Goal: Task Accomplishment & Management: Use online tool/utility

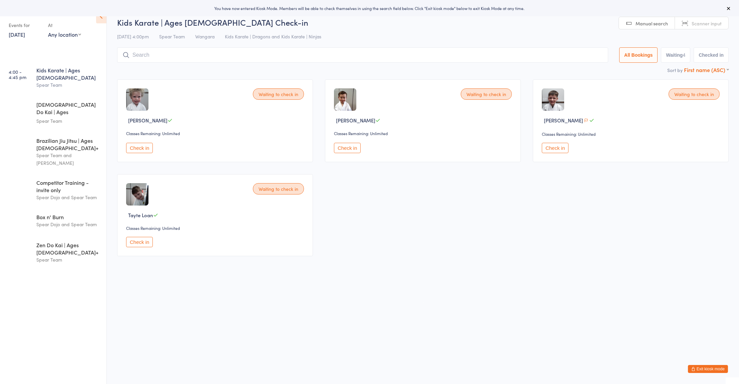
click at [706, 70] on select "First name (ASC) First name (DESC) Last name (ASC) Last name (DESC) Check in ti…" at bounding box center [706, 69] width 45 height 6
click at [528, 226] on div "Waiting to check in [PERSON_NAME] Classes Remaining: Unlimited Check in Waiting…" at bounding box center [422, 167] width 623 height 189
click at [558, 148] on button "Check in" at bounding box center [555, 148] width 27 height 10
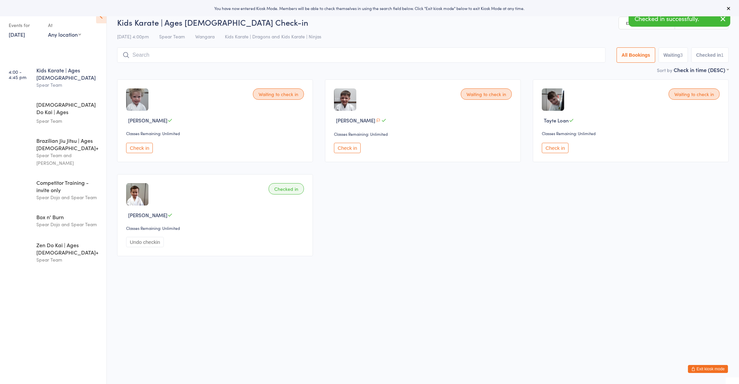
click at [349, 148] on button "Check in" at bounding box center [347, 148] width 27 height 10
click at [134, 150] on button "Check in" at bounding box center [139, 148] width 27 height 10
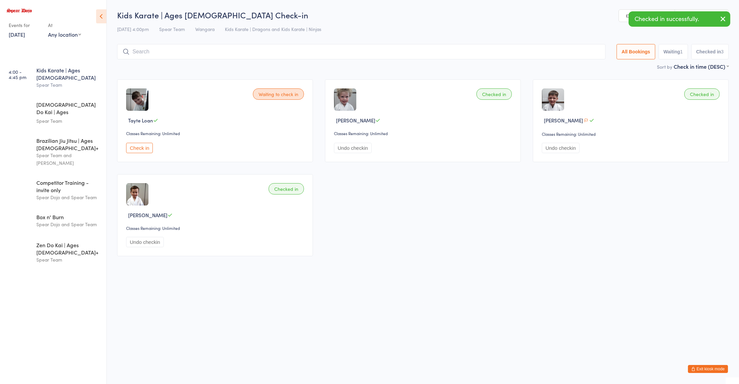
click at [141, 149] on button "Check in" at bounding box center [139, 148] width 27 height 10
click at [385, 49] on input "search" at bounding box center [361, 51] width 488 height 15
type input "linc"
click at [172, 64] on div "[PERSON_NAME] Drop in" at bounding box center [362, 65] width 490 height 15
click at [186, 51] on input "search" at bounding box center [362, 51] width 491 height 15
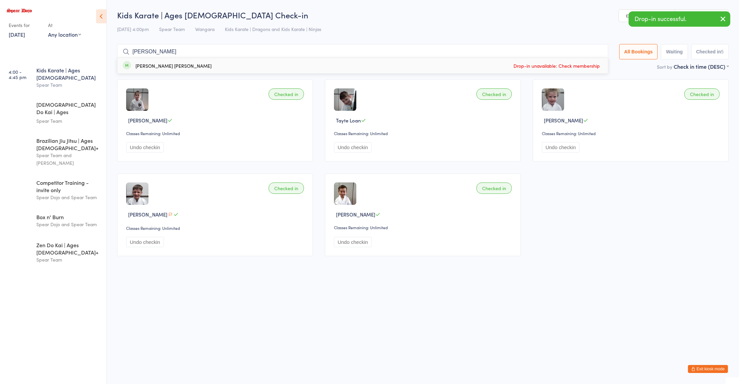
type input "[PERSON_NAME]"
click at [166, 65] on div "[PERSON_NAME] [PERSON_NAME]" at bounding box center [173, 65] width 76 height 5
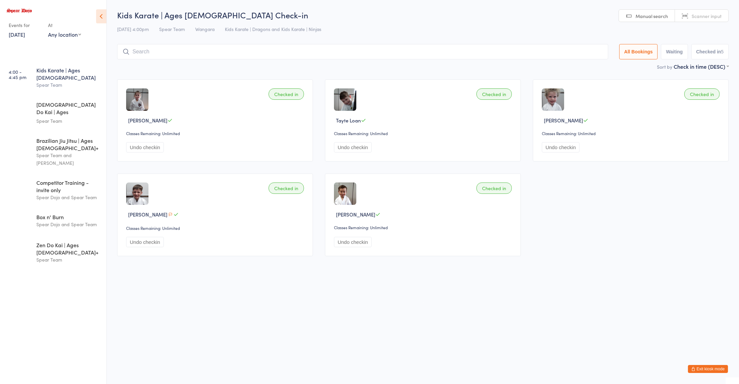
click at [162, 54] on input "search" at bounding box center [362, 51] width 491 height 15
type input "fion"
click at [149, 63] on div "[PERSON_NAME]" at bounding box center [153, 65] width 37 height 5
click at [151, 54] on input "search" at bounding box center [362, 51] width 491 height 15
type input "[PERSON_NAME]"
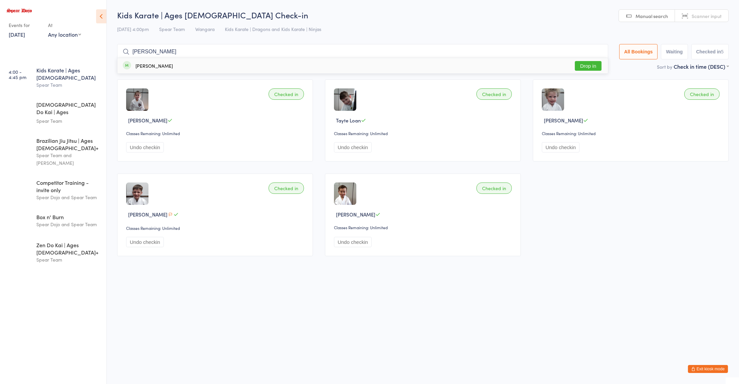
click at [152, 66] on div "[PERSON_NAME]" at bounding box center [153, 65] width 37 height 5
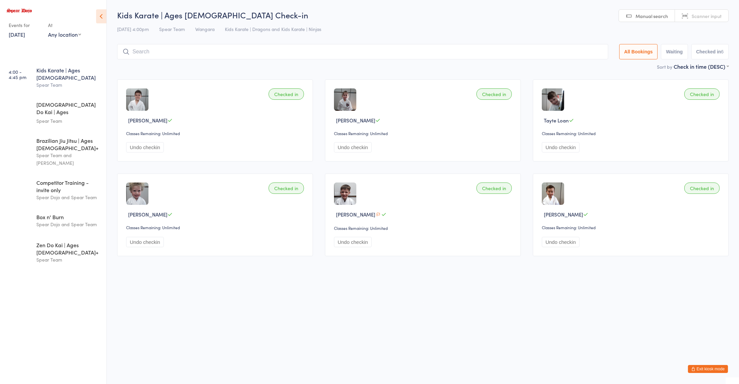
click at [368, 51] on input "search" at bounding box center [362, 51] width 491 height 15
click at [339, 70] on div "Sort by Check in time (DESC) First name (ASC) First name (DESC) Last name (ASC)…" at bounding box center [422, 66] width 611 height 7
click at [46, 151] on div "Spear Team and [PERSON_NAME]" at bounding box center [68, 158] width 64 height 15
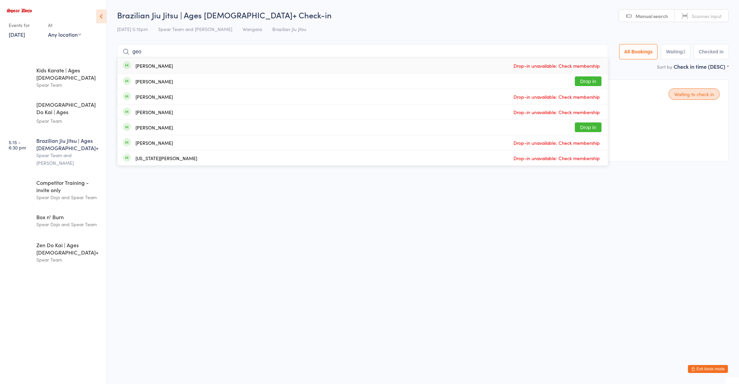
type input "geo"
click at [145, 79] on div "[PERSON_NAME]" at bounding box center [153, 81] width 37 height 5
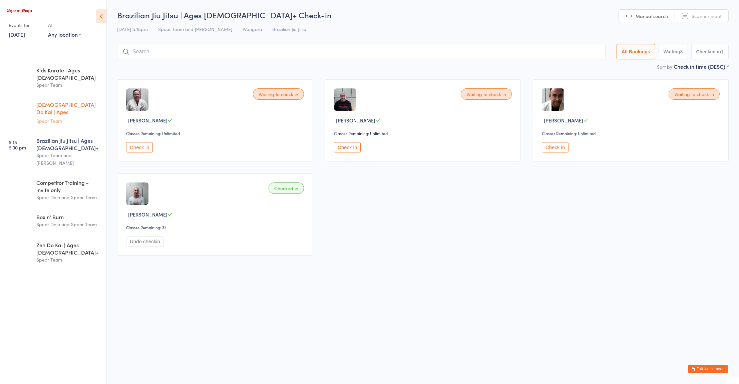
click at [53, 101] on div "[DEMOGRAPHIC_DATA] Do Kai | Ages [DEMOGRAPHIC_DATA]" at bounding box center [68, 109] width 64 height 16
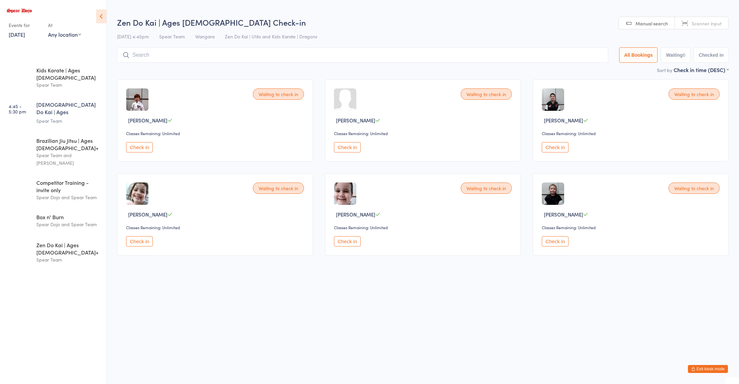
click at [349, 148] on button "Check in" at bounding box center [347, 147] width 27 height 10
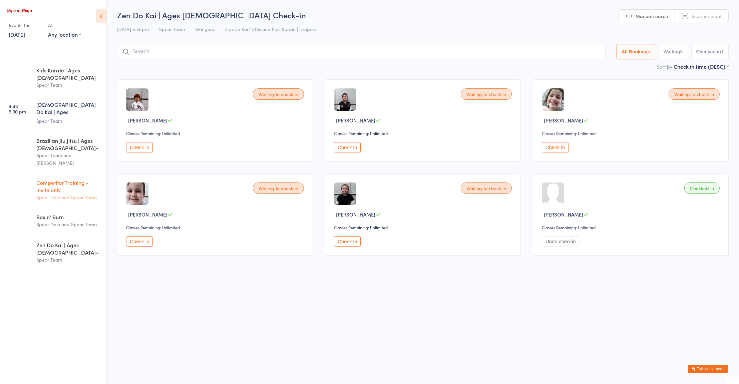
click at [64, 179] on div "Competitor Training - invite only" at bounding box center [68, 186] width 64 height 15
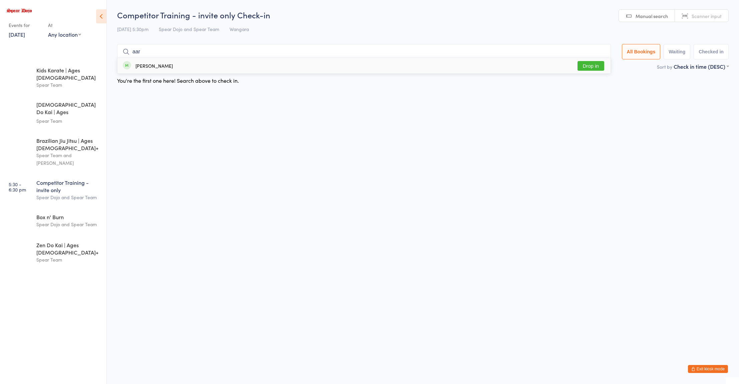
type input "aar"
click at [592, 66] on button "Drop in" at bounding box center [590, 66] width 27 height 10
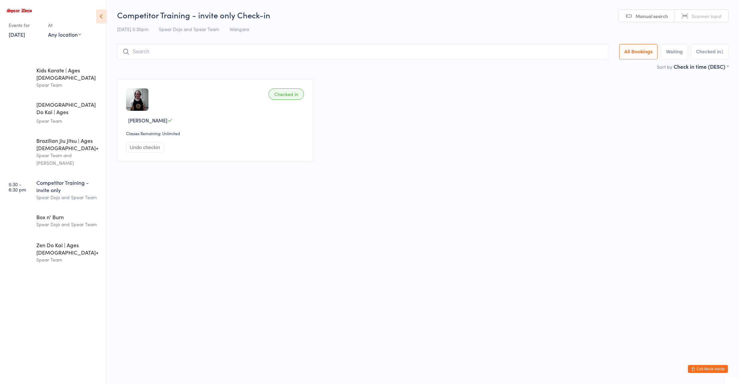
click at [194, 233] on html "You have now entered Kiosk Mode. Members will be able to check themselves in us…" at bounding box center [369, 192] width 739 height 384
click at [56, 137] on div "Brazilian Jiu Jitsu | Ages [DEMOGRAPHIC_DATA]+" at bounding box center [68, 144] width 64 height 15
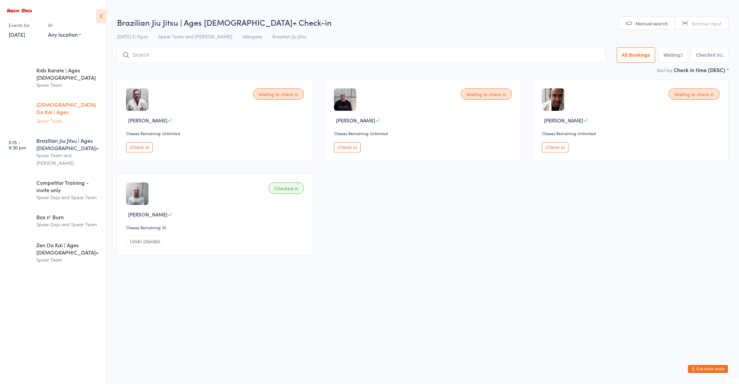
click at [37, 111] on div "Zen Do Kai | Ages [DEMOGRAPHIC_DATA] Spear Team" at bounding box center [71, 112] width 70 height 35
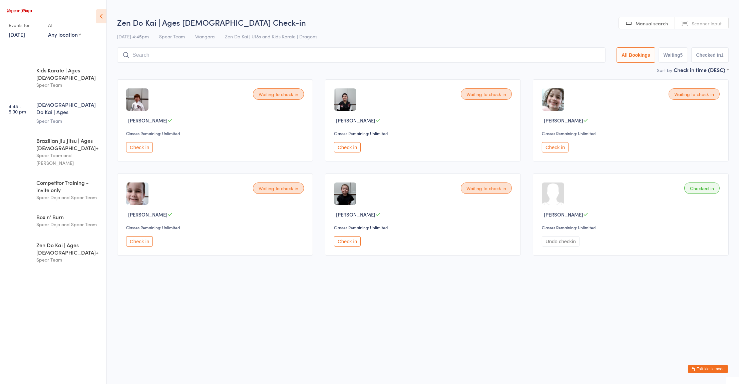
click at [206, 209] on div "Waiting to check in [PERSON_NAME] Classes Remaining: Unlimited Check in" at bounding box center [215, 214] width 196 height 82
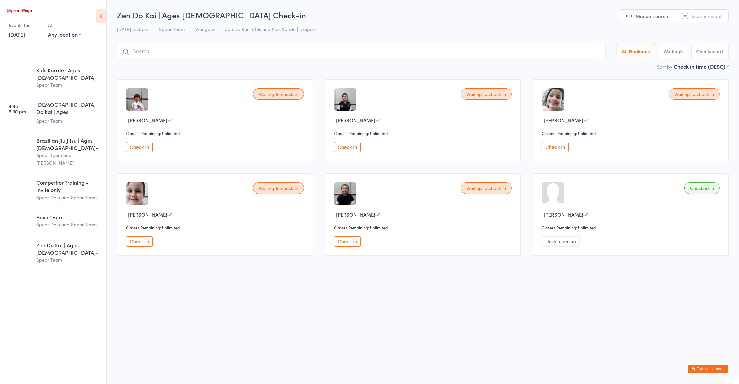
click at [633, 258] on div "Waiting to check in [PERSON_NAME] Classes Remaining: Unlimited Check in Waiting…" at bounding box center [422, 167] width 623 height 188
click at [675, 66] on select "First name (ASC) First name (DESC) Last name (ASC) Last name (DESC) Check in ti…" at bounding box center [700, 66] width 55 height 6
click at [409, 297] on html "You have now entered Kiosk Mode. Members will be able to check themselves in us…" at bounding box center [369, 192] width 739 height 384
click at [562, 152] on button "Check in" at bounding box center [555, 147] width 27 height 10
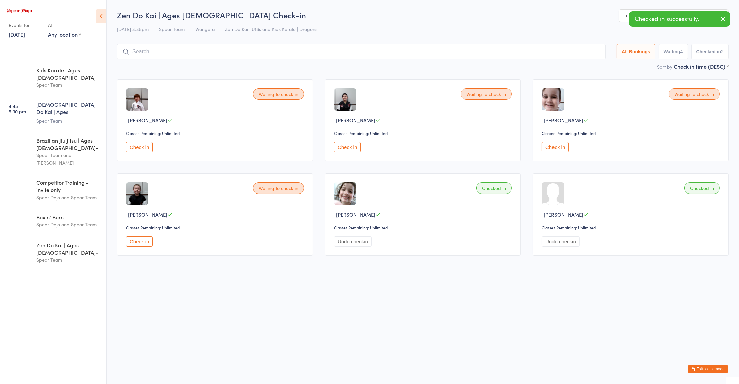
click at [203, 55] on input "search" at bounding box center [361, 51] width 488 height 15
click at [347, 148] on button "Check in" at bounding box center [347, 147] width 27 height 10
click at [214, 31] on span "Wangara" at bounding box center [204, 29] width 19 height 7
click at [224, 52] on input "search" at bounding box center [361, 51] width 488 height 15
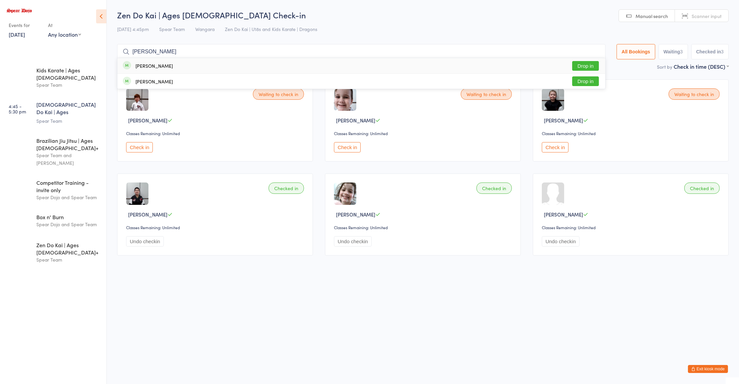
type input "[PERSON_NAME]"
click at [140, 63] on div "[PERSON_NAME]" at bounding box center [153, 65] width 37 height 5
click at [138, 51] on input "search" at bounding box center [361, 51] width 488 height 15
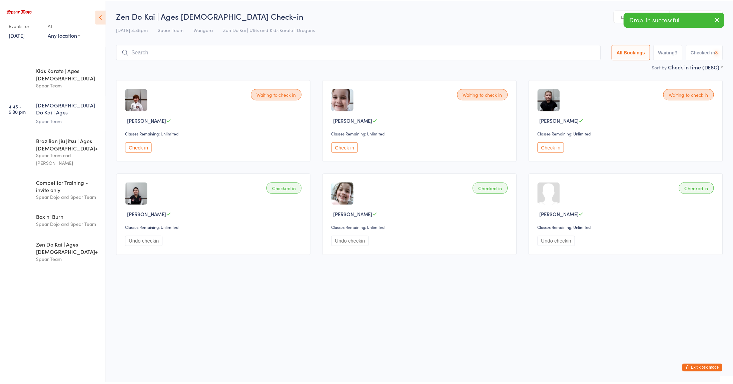
scroll to position [13, 0]
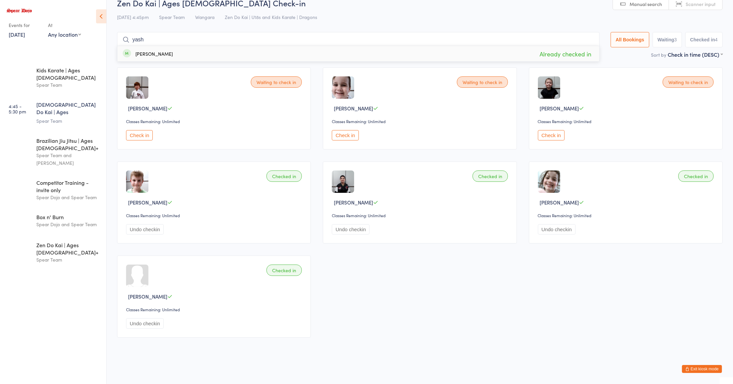
type input "yash"
click at [139, 53] on div "[PERSON_NAME]" at bounding box center [153, 53] width 37 height 5
click at [143, 38] on input "search" at bounding box center [358, 39] width 483 height 15
click at [11, 37] on link "[DATE]" at bounding box center [17, 34] width 16 height 7
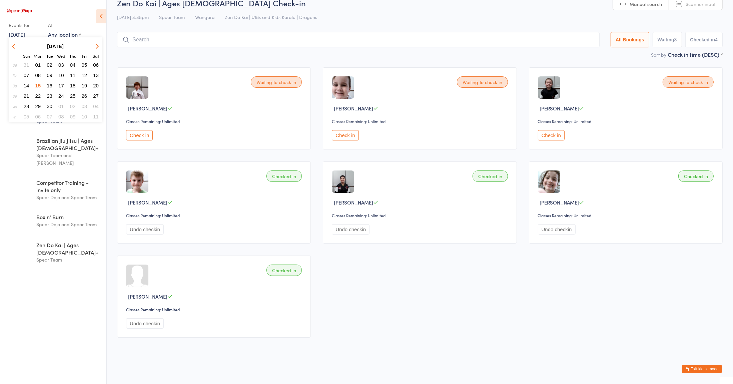
click at [94, 77] on span "13" at bounding box center [96, 75] width 6 height 6
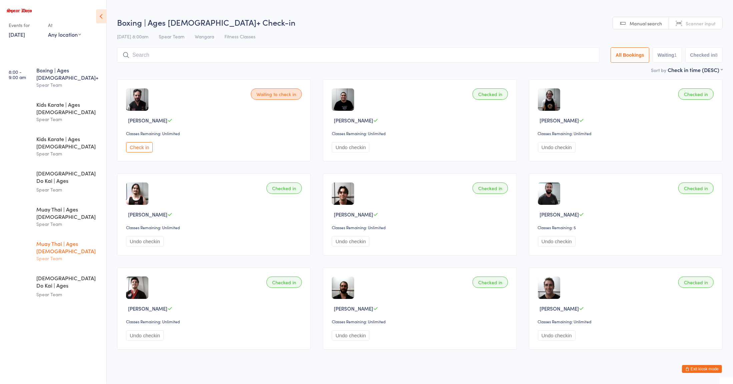
click at [45, 254] on div "Spear Team" at bounding box center [68, 258] width 64 height 8
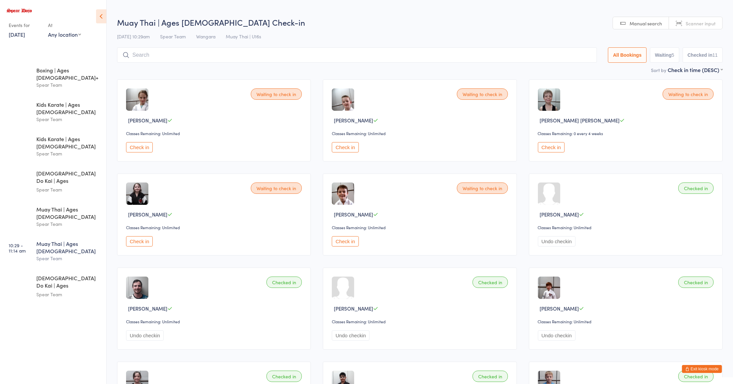
click at [239, 246] on div "Check in" at bounding box center [215, 241] width 178 height 10
click at [39, 115] on link "9:00 - 9:45 am Kids Karate | Ages [DEMOGRAPHIC_DATA] Spear Team" at bounding box center [54, 112] width 104 height 34
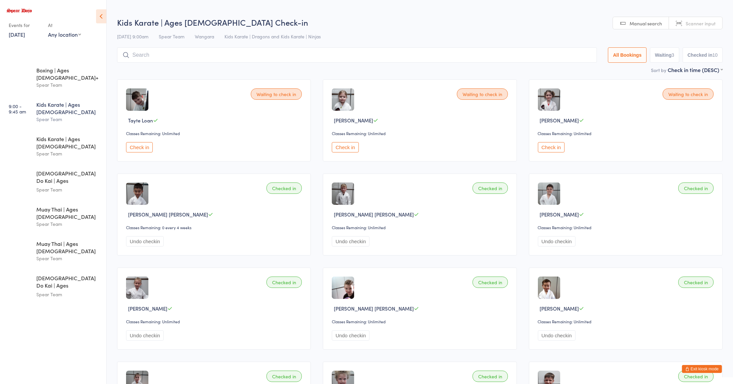
click at [25, 32] on link "[DATE]" at bounding box center [17, 34] width 16 height 7
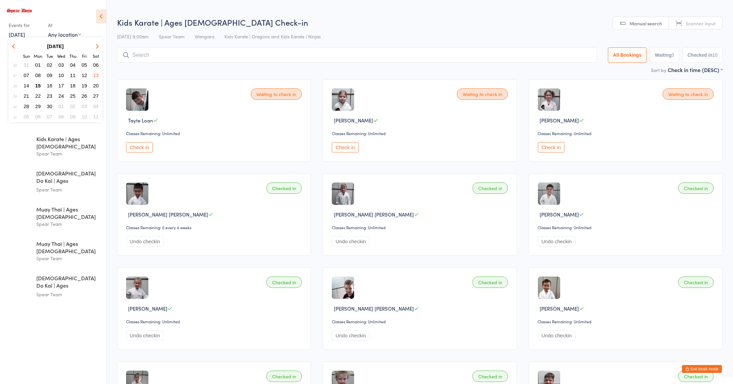
click at [39, 87] on span "15" at bounding box center [38, 86] width 6 height 6
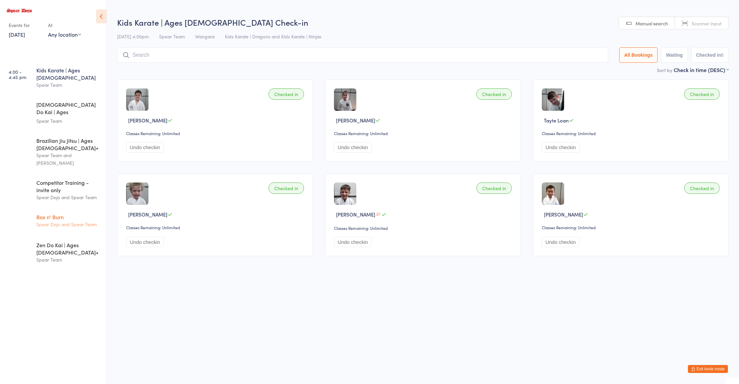
click at [61, 213] on div "Box n' Burn" at bounding box center [68, 216] width 64 height 7
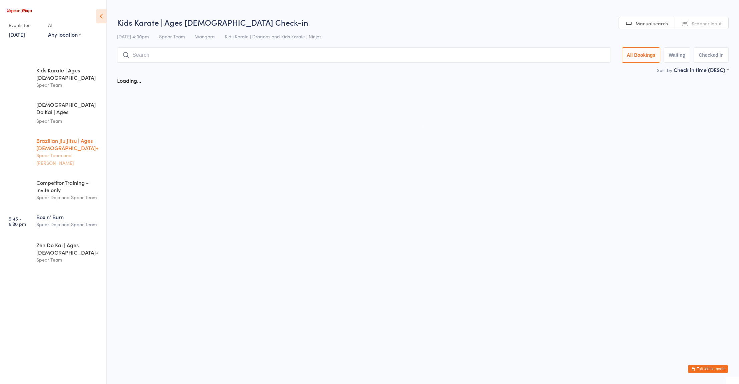
click at [43, 131] on div "Brazilian Jiu Jitsu | Ages [DEMOGRAPHIC_DATA]+ Spear Team and [PERSON_NAME]" at bounding box center [71, 151] width 70 height 41
click at [40, 101] on div "[DEMOGRAPHIC_DATA] Do Kai | Ages [DEMOGRAPHIC_DATA]" at bounding box center [68, 109] width 64 height 16
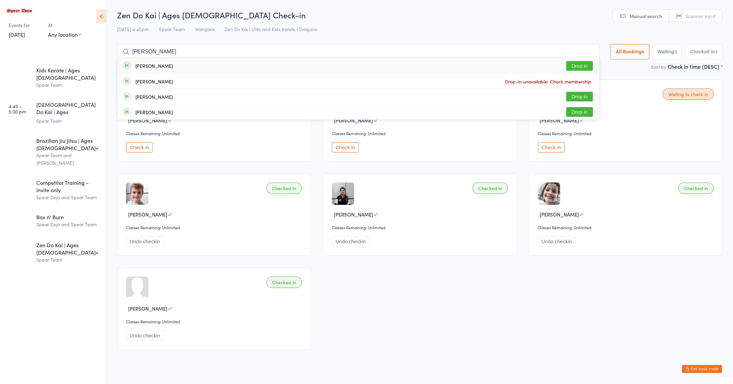
type input "[PERSON_NAME]"
click at [157, 113] on div "[PERSON_NAME]" at bounding box center [153, 111] width 37 height 5
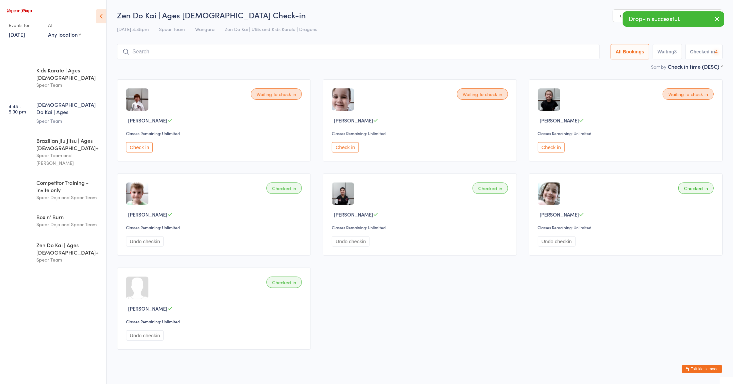
click at [138, 147] on button "Check in" at bounding box center [139, 147] width 27 height 10
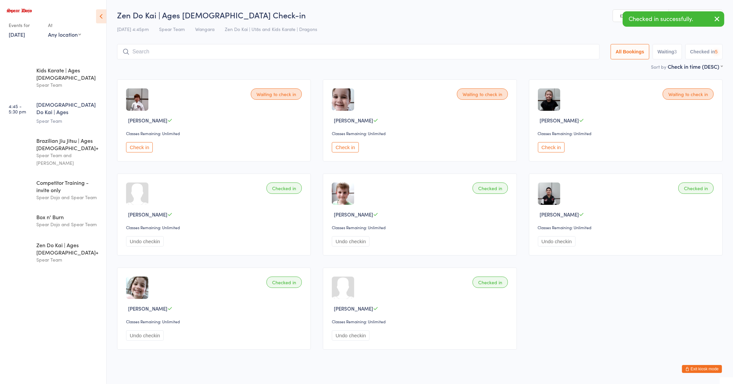
click at [157, 52] on input "search" at bounding box center [358, 51] width 483 height 15
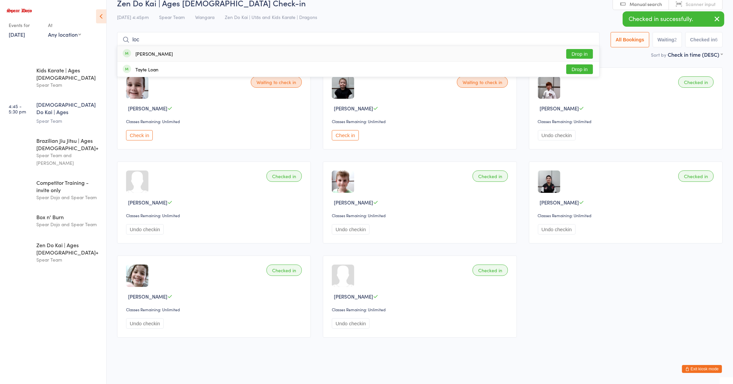
type input "loc"
click at [136, 51] on div "[PERSON_NAME]" at bounding box center [153, 53] width 37 height 5
click at [143, 38] on input "search" at bounding box center [358, 39] width 483 height 15
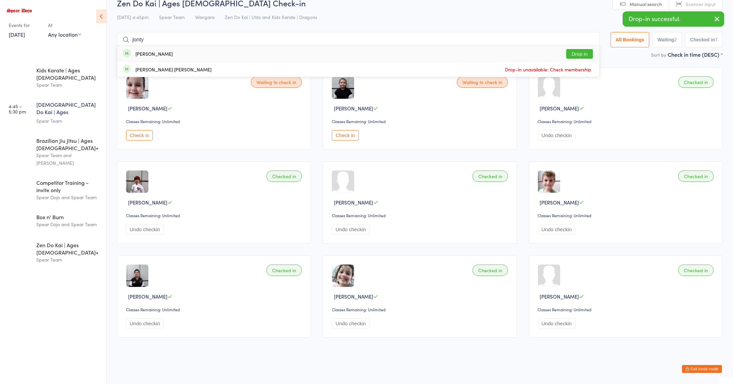
type input "jonty"
click at [148, 54] on div "[PERSON_NAME]" at bounding box center [153, 53] width 37 height 5
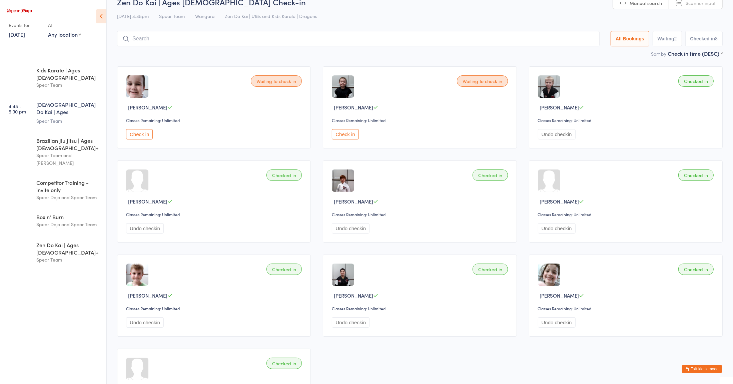
scroll to position [0, 0]
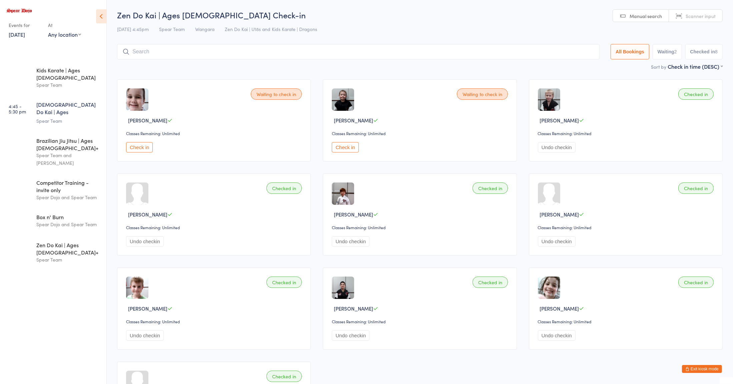
click at [335, 51] on input "search" at bounding box center [358, 51] width 483 height 15
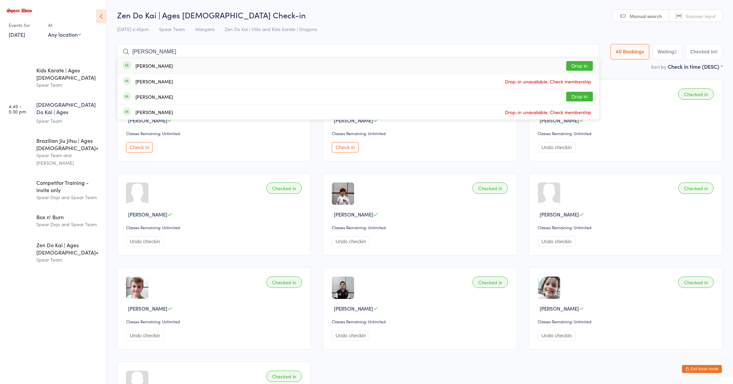
type input "[PERSON_NAME]"
click at [189, 63] on div "[PERSON_NAME] Drop in" at bounding box center [358, 65] width 482 height 15
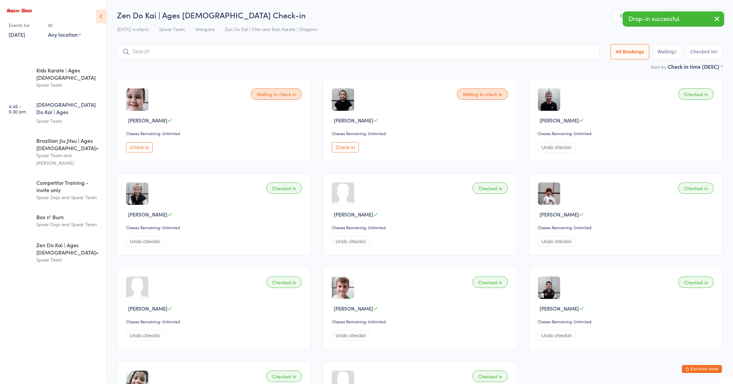
click at [377, 52] on input "search" at bounding box center [358, 51] width 483 height 15
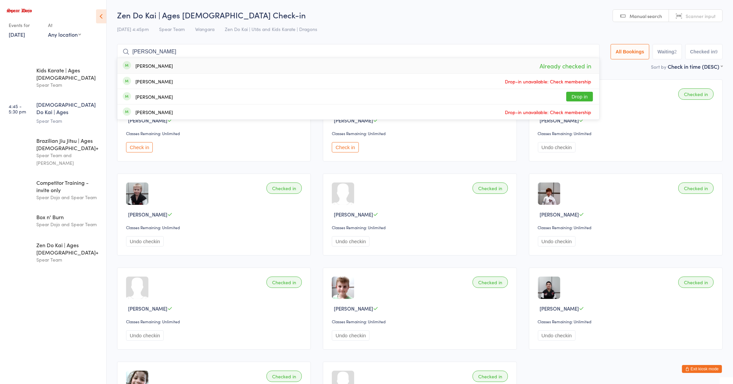
click at [65, 256] on ul "4:00 - 4:45 pm Kids Karate | Ages [DEMOGRAPHIC_DATA] Spear Team 4:45 - 5:30 pm …" at bounding box center [53, 222] width 106 height 323
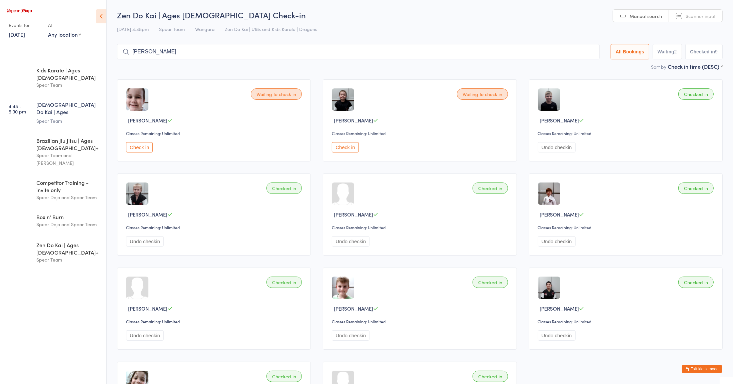
click at [246, 55] on input "[PERSON_NAME]" at bounding box center [358, 51] width 483 height 15
type input "c"
click at [70, 286] on ul "4:00 - 4:45 pm Kids Karate | Ages [DEMOGRAPHIC_DATA] Spear Team 4:45 - 5:30 pm …" at bounding box center [53, 222] width 106 height 323
click at [56, 137] on div "Brazilian Jiu Jitsu | Ages [DEMOGRAPHIC_DATA]+" at bounding box center [68, 144] width 64 height 15
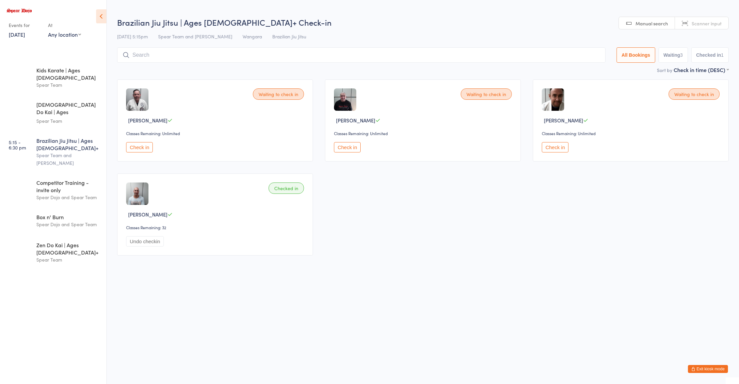
click at [354, 144] on button "Check in" at bounding box center [347, 147] width 27 height 10
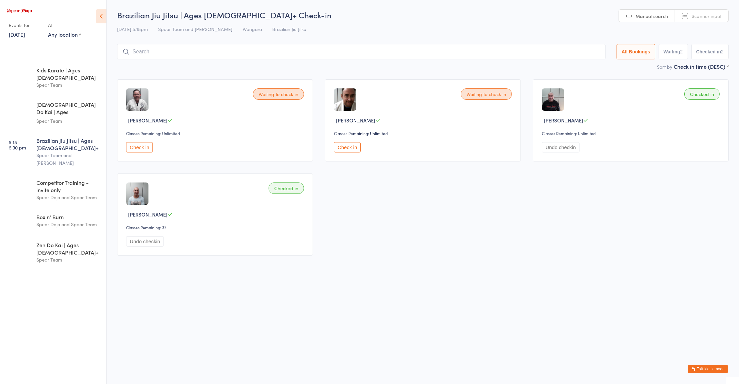
click at [145, 161] on div "Waiting to check in [PERSON_NAME] Classes Remaining: Unlimited Check in" at bounding box center [215, 120] width 196 height 82
click at [139, 148] on button "Check in" at bounding box center [139, 147] width 27 height 10
click at [406, 51] on input "search" at bounding box center [361, 51] width 488 height 15
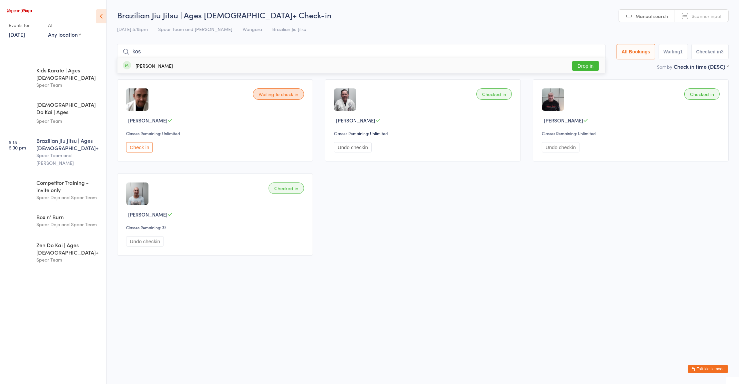
type input "kos"
click at [592, 62] on button "Drop in" at bounding box center [585, 66] width 27 height 10
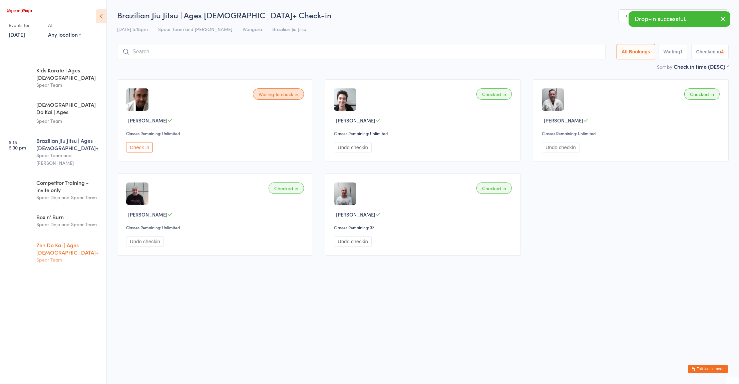
click at [71, 241] on div "Zen Do Kai | Ages [DEMOGRAPHIC_DATA]+" at bounding box center [68, 248] width 64 height 15
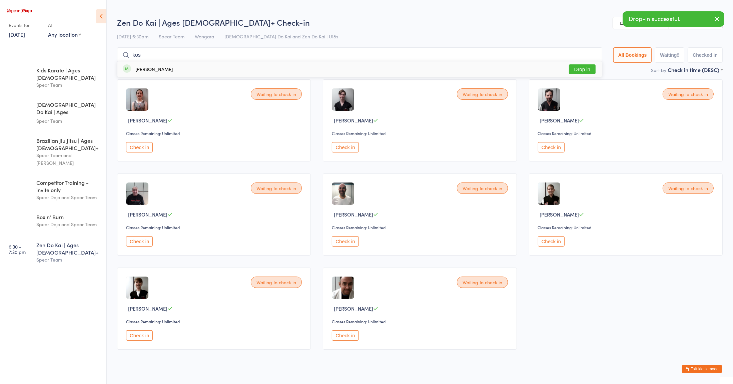
type input "kos"
click at [587, 69] on button "Drop in" at bounding box center [582, 69] width 27 height 10
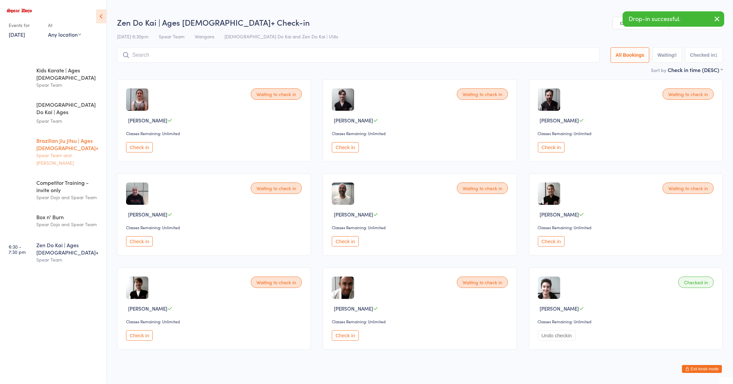
click at [84, 131] on div "Brazilian Jiu Jitsu | Ages [DEMOGRAPHIC_DATA]+ Spear Team and [PERSON_NAME]" at bounding box center [71, 151] width 70 height 41
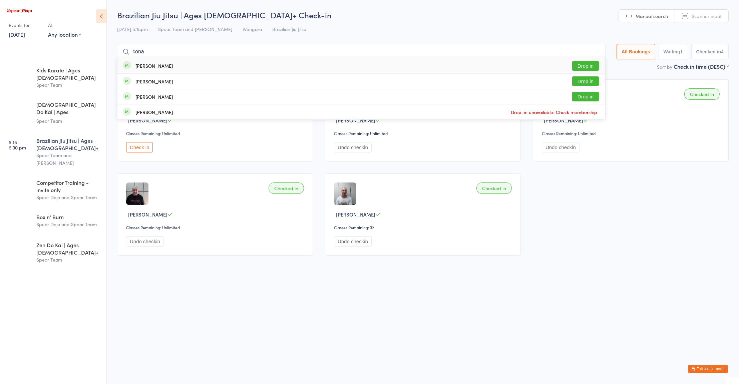
type input "cona"
click at [574, 68] on button "Drop in" at bounding box center [585, 66] width 27 height 10
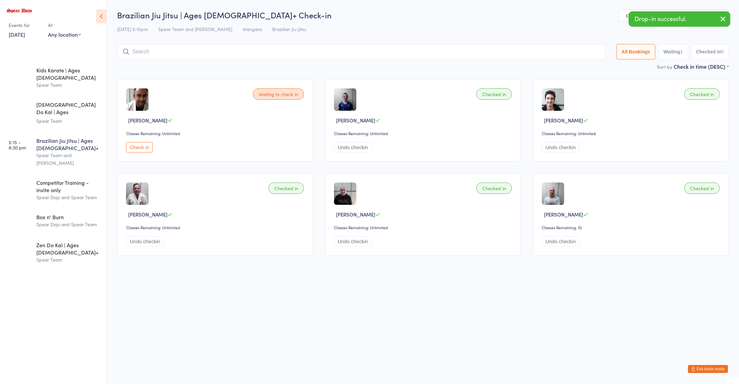
click at [451, 279] on html "You have now entered Kiosk Mode. Members will be able to check themselves in us…" at bounding box center [369, 192] width 739 height 384
click at [71, 193] on div "Spear Dojo and Spear Team" at bounding box center [68, 197] width 64 height 8
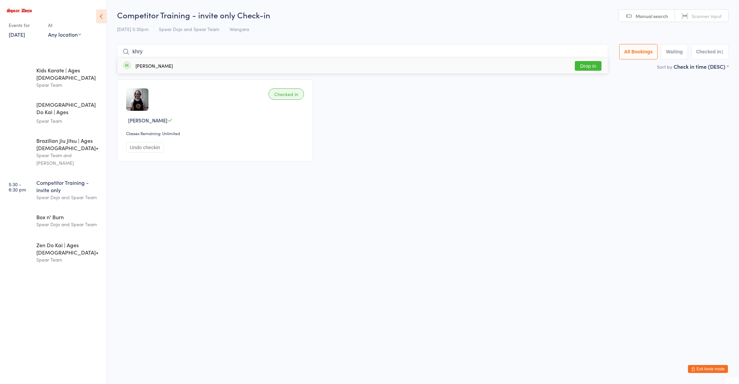
type input "khry"
click at [586, 66] on button "Drop in" at bounding box center [588, 66] width 27 height 10
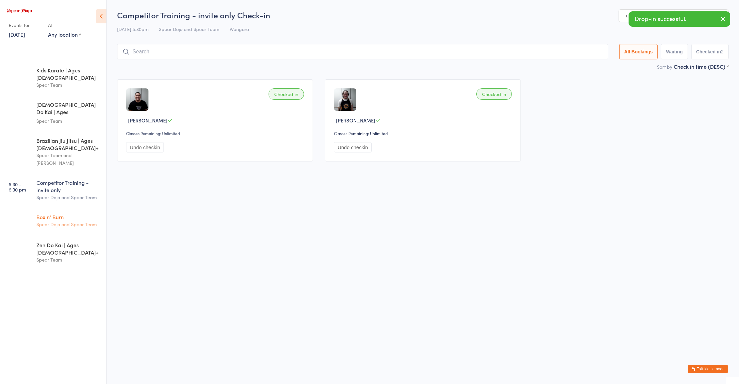
click at [69, 207] on div "Box n' Burn Spear Dojo and Spear Team" at bounding box center [71, 220] width 70 height 26
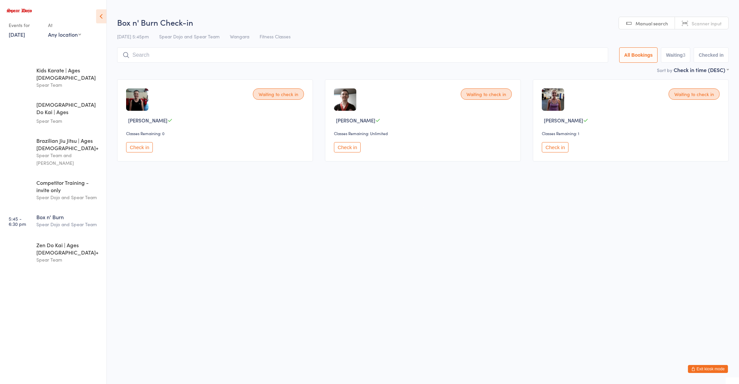
click at [347, 149] on button "Check in" at bounding box center [347, 147] width 27 height 10
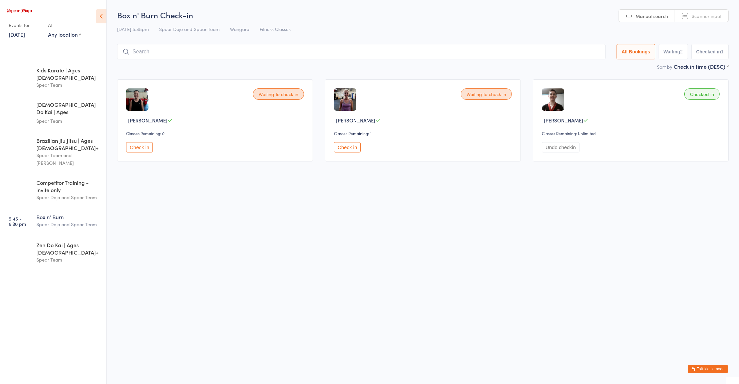
click at [191, 53] on input "search" at bounding box center [361, 51] width 488 height 15
type input "trav"
click at [576, 85] on button "Drop in" at bounding box center [585, 81] width 27 height 10
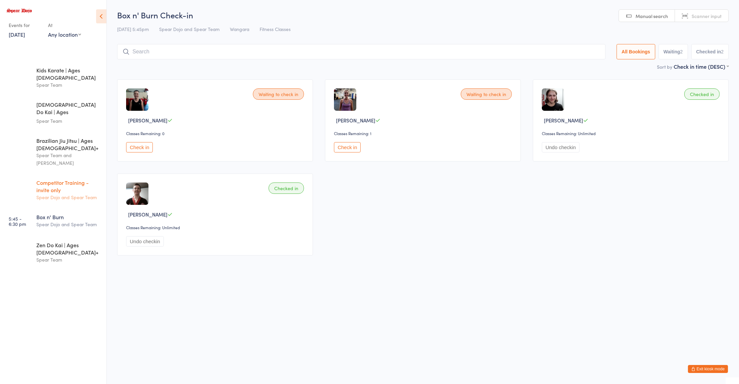
click at [75, 193] on div "Spear Dojo and Spear Team" at bounding box center [68, 197] width 64 height 8
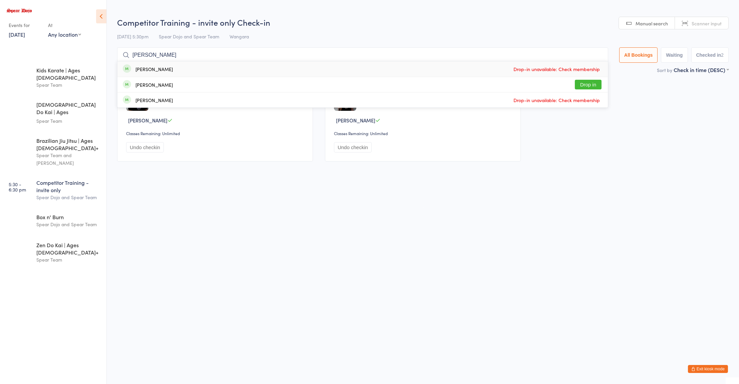
type input "[PERSON_NAME]"
click at [588, 85] on button "Drop in" at bounding box center [588, 85] width 27 height 10
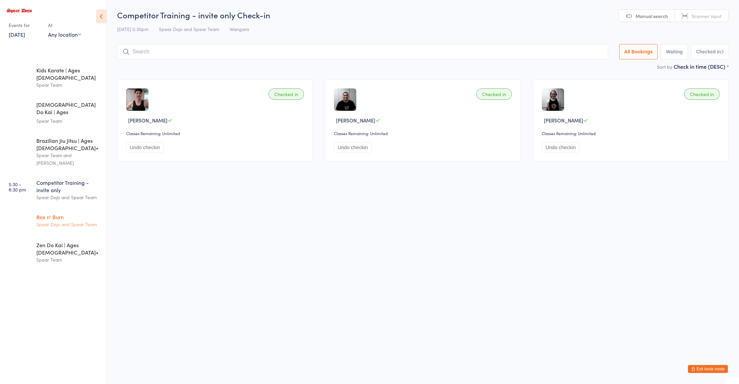
click at [54, 213] on div "Box n' Burn" at bounding box center [68, 216] width 64 height 7
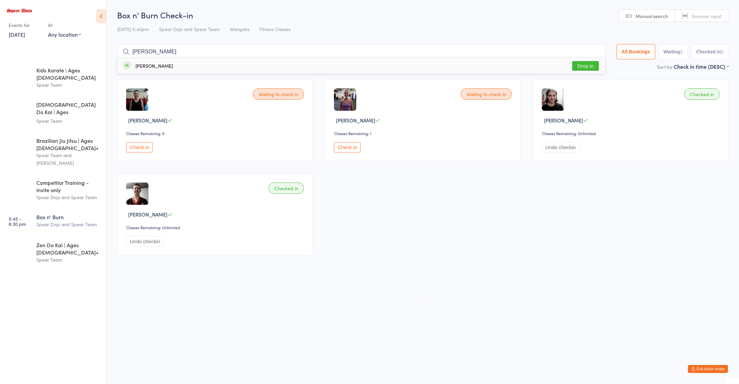
type input "[PERSON_NAME]"
click at [581, 63] on button "Drop in" at bounding box center [585, 66] width 27 height 10
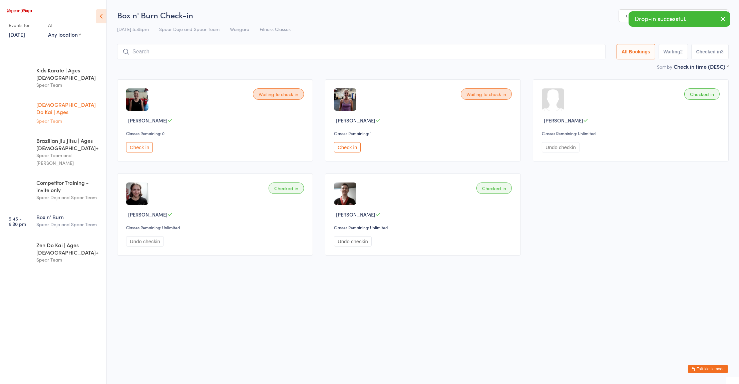
click at [59, 117] on div "Spear Team" at bounding box center [68, 121] width 64 height 8
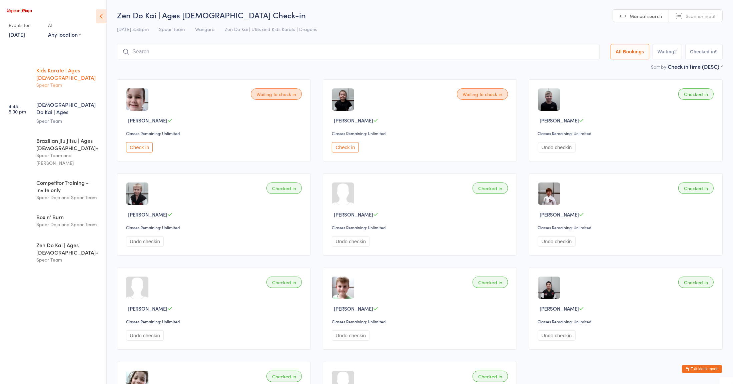
click at [27, 76] on link "4:00 - 4:45 pm Kids Karate | Ages [DEMOGRAPHIC_DATA] Spear Team" at bounding box center [54, 78] width 104 height 34
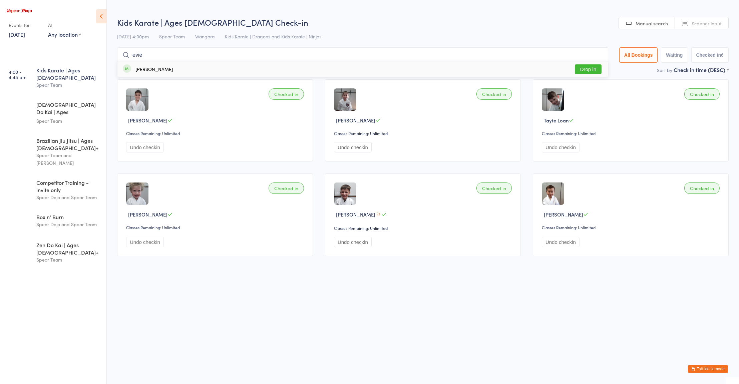
type input "evie"
click at [143, 69] on div "[PERSON_NAME]" at bounding box center [153, 68] width 37 height 5
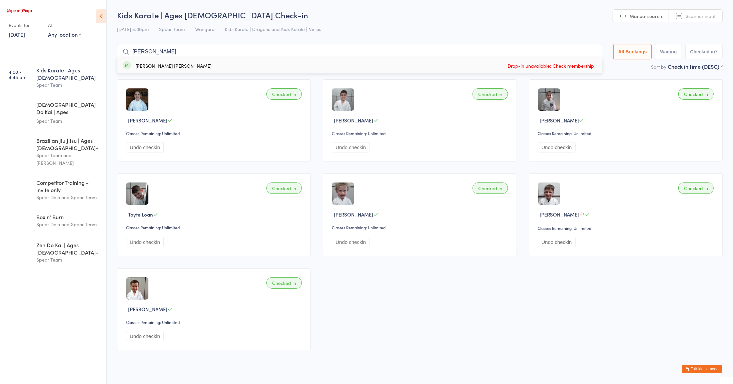
type input "[PERSON_NAME]"
click at [141, 64] on div "[PERSON_NAME] [PERSON_NAME]" at bounding box center [173, 65] width 76 height 5
click at [62, 220] on div "Spear Dojo and Spear Team" at bounding box center [68, 224] width 64 height 8
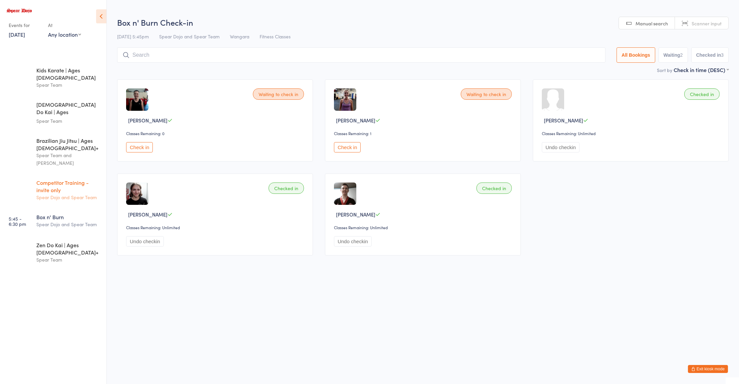
click at [67, 193] on div "Spear Dojo and Spear Team" at bounding box center [68, 197] width 64 height 8
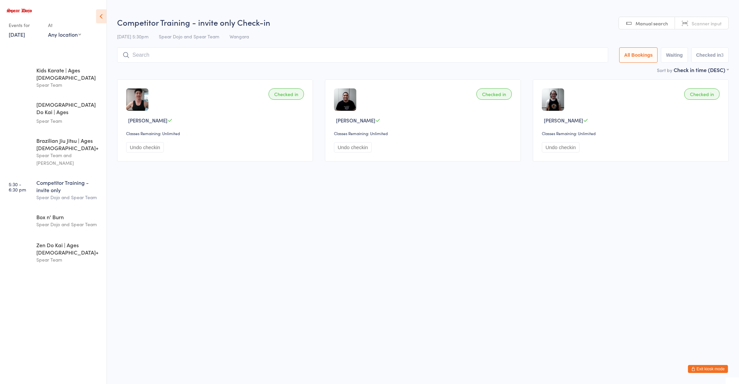
click at [260, 256] on html "You have now entered Kiosk Mode. Members will be able to check themselves in us…" at bounding box center [369, 192] width 739 height 384
click at [48, 240] on link "6:30 - 7:30 pm Zen Do Kai | Ages [DEMOGRAPHIC_DATA]+ Spear Team" at bounding box center [54, 252] width 104 height 34
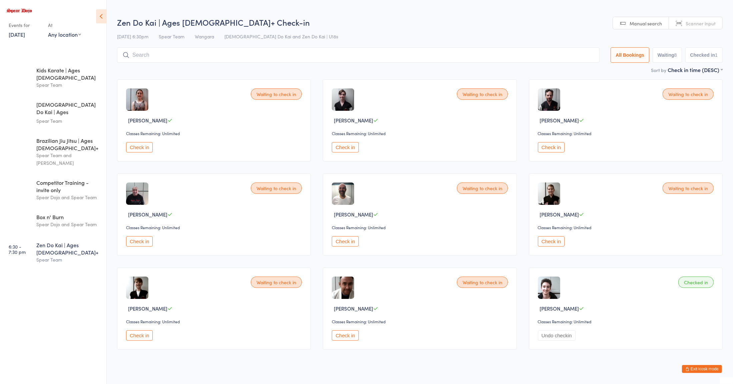
click at [205, 242] on div "Check in" at bounding box center [215, 241] width 178 height 10
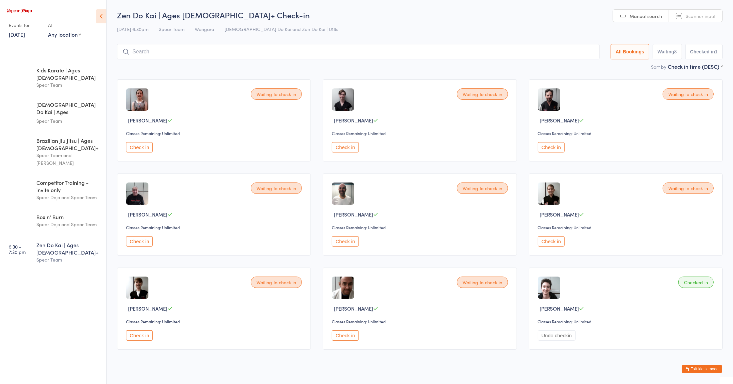
click at [303, 55] on input "search" at bounding box center [358, 51] width 483 height 15
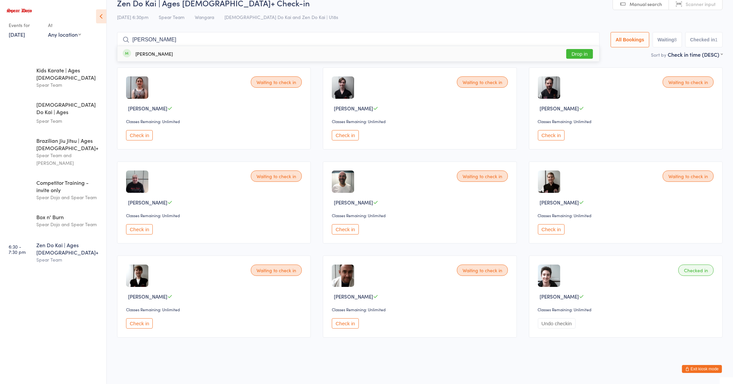
type input "[PERSON_NAME]"
click at [581, 53] on button "Drop in" at bounding box center [579, 54] width 27 height 10
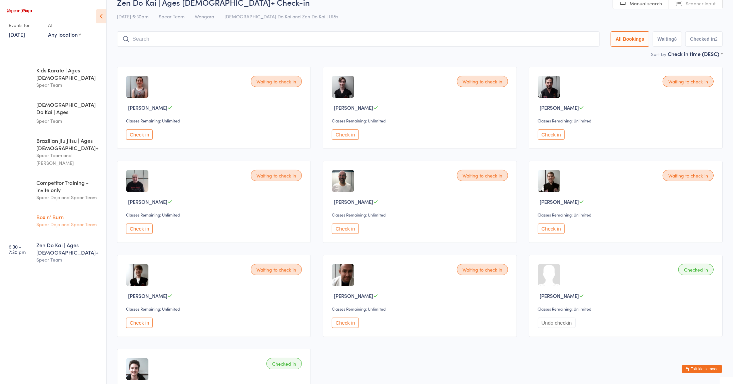
click at [66, 220] on div "Spear Dojo and Spear Team" at bounding box center [68, 224] width 64 height 8
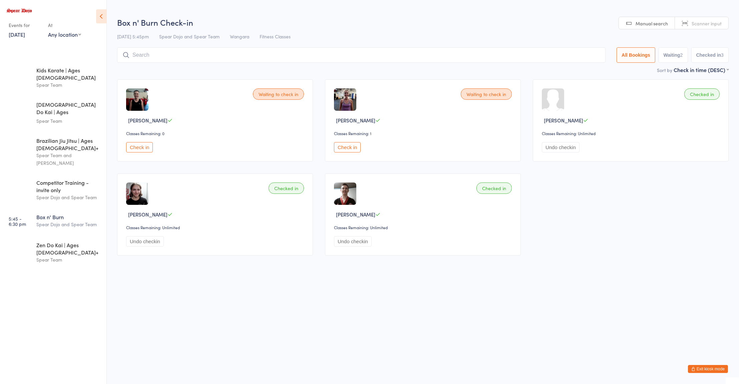
click at [353, 148] on button "Check in" at bounding box center [347, 147] width 27 height 10
click at [145, 150] on button "Check in" at bounding box center [139, 147] width 27 height 10
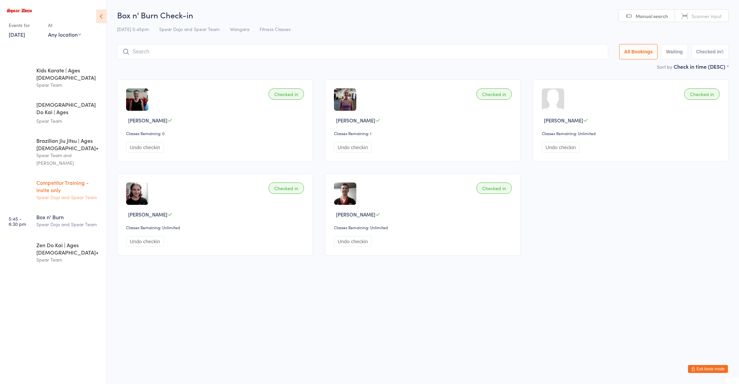
click at [44, 179] on div "Competitor Training - invite only" at bounding box center [68, 186] width 64 height 15
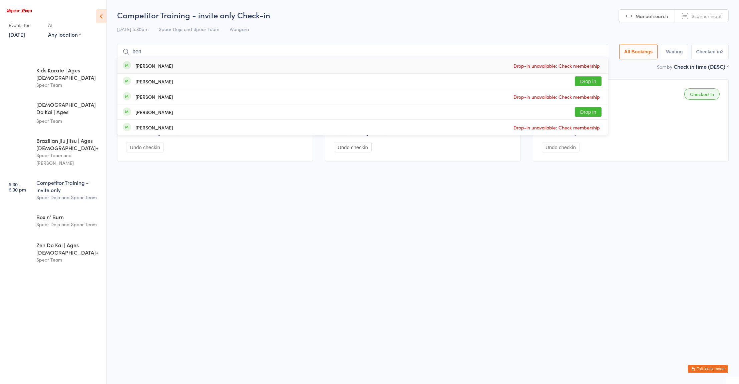
type input "ben"
click at [584, 113] on button "Drop in" at bounding box center [588, 112] width 27 height 10
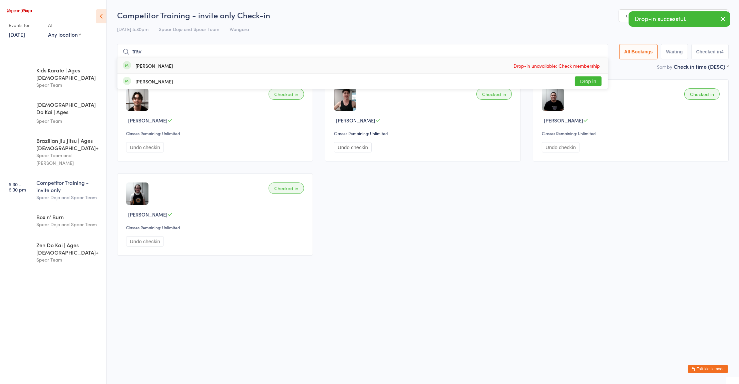
type input "trav"
click at [589, 84] on button "Drop in" at bounding box center [588, 81] width 27 height 10
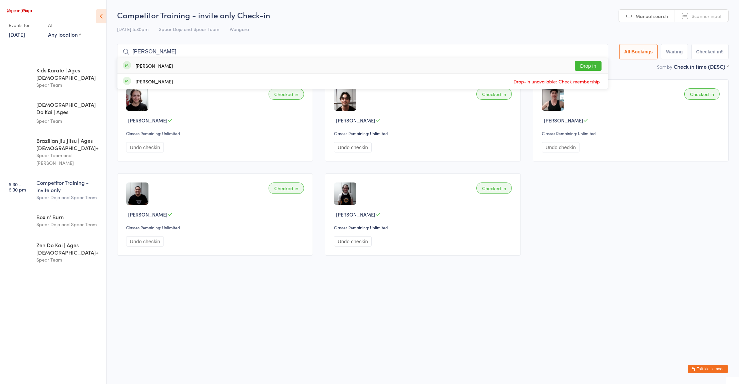
type input "[PERSON_NAME]"
click at [579, 67] on button "Drop in" at bounding box center [588, 66] width 27 height 10
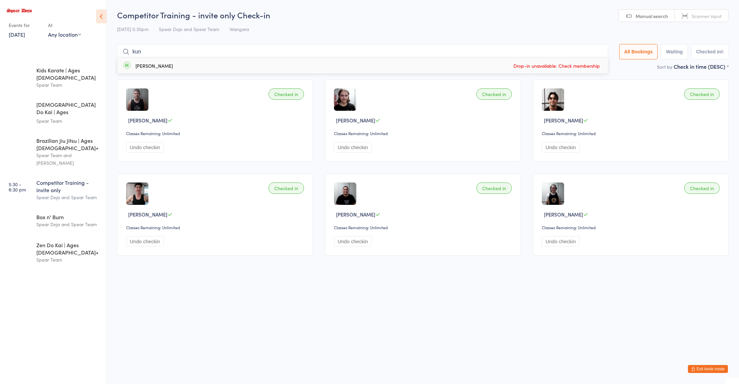
type input "kun"
click at [440, 24] on div "[DATE] 5:30pm Spear Dojo and Spear Team Wangara" at bounding box center [422, 29] width 611 height 11
click at [70, 137] on div "Brazilian Jiu Jitsu | Ages [DEMOGRAPHIC_DATA]+" at bounding box center [68, 144] width 64 height 15
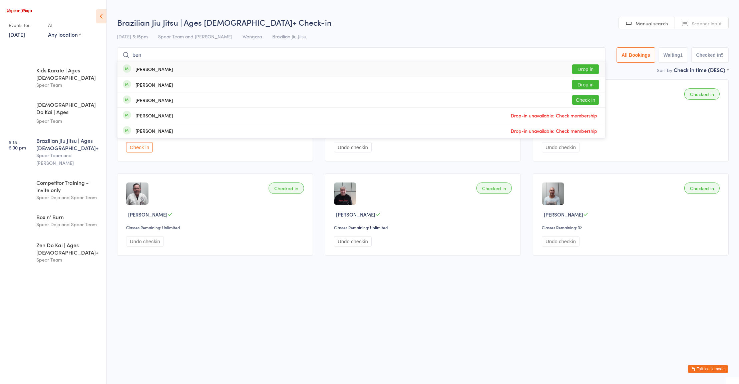
type input "ben"
click at [584, 69] on button "Drop in" at bounding box center [585, 69] width 27 height 10
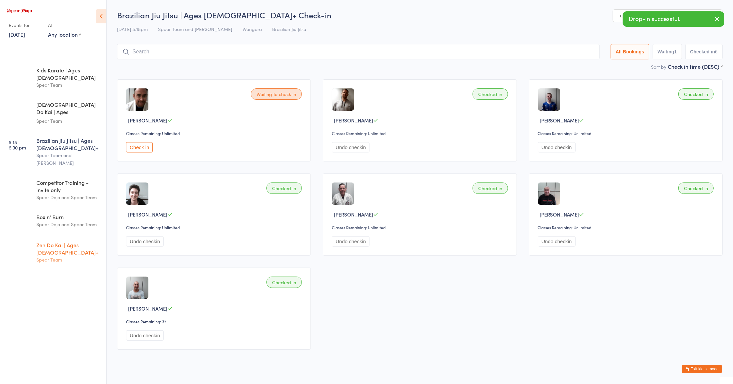
click at [63, 241] on div "Zen Do Kai | Ages [DEMOGRAPHIC_DATA]+" at bounding box center [68, 248] width 64 height 15
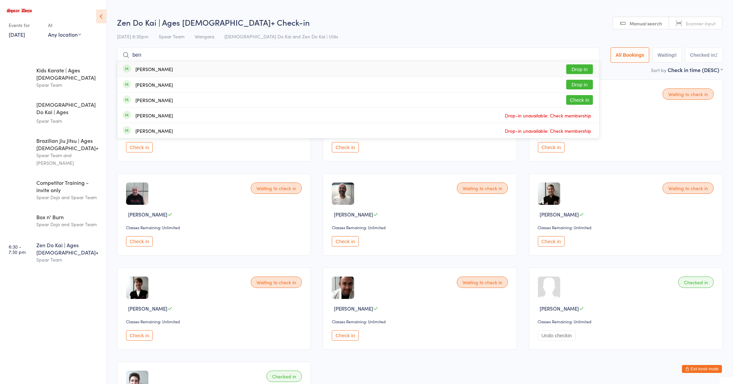
type input "ben"
click at [579, 69] on button "Drop in" at bounding box center [579, 69] width 27 height 10
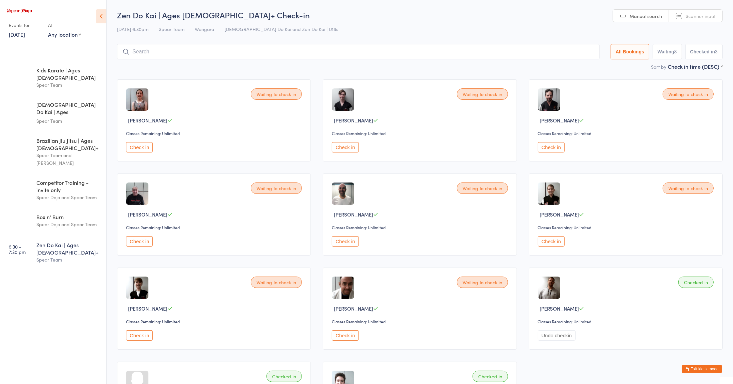
click at [70, 241] on div "Zen Do Kai | Ages [DEMOGRAPHIC_DATA]+" at bounding box center [68, 248] width 64 height 15
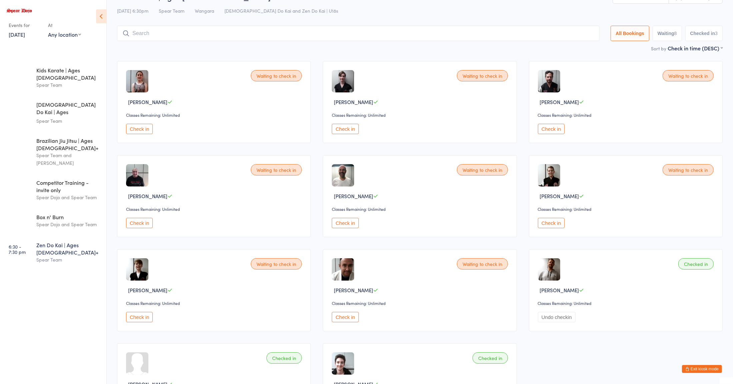
scroll to position [18, 0]
click at [75, 241] on div "Zen Do Kai | Ages [DEMOGRAPHIC_DATA]+" at bounding box center [68, 248] width 64 height 15
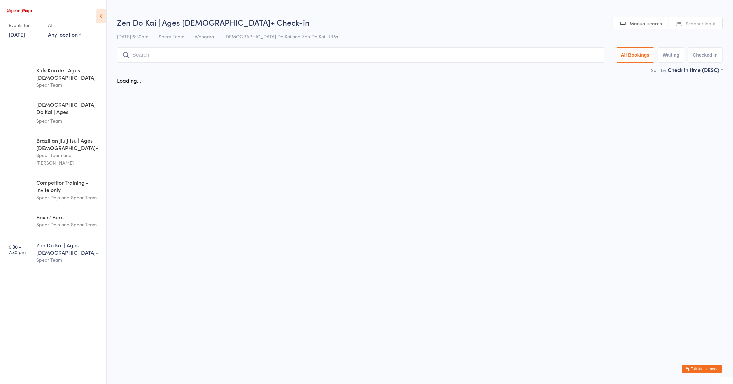
scroll to position [0, 0]
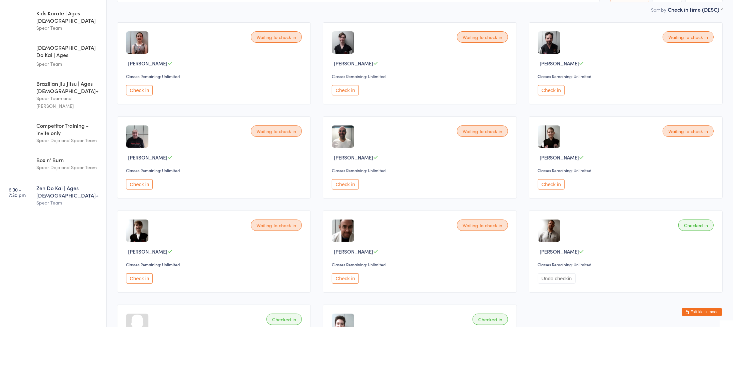
click at [61, 241] on div "Zen Do Kai | Ages [DEMOGRAPHIC_DATA]+" at bounding box center [68, 248] width 64 height 15
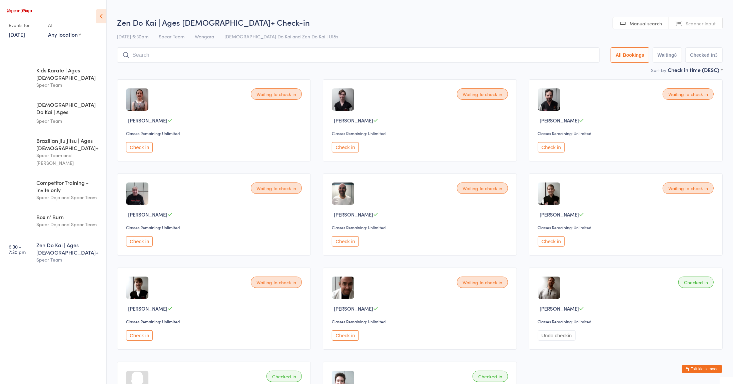
click at [300, 53] on input "search" at bounding box center [358, 54] width 483 height 15
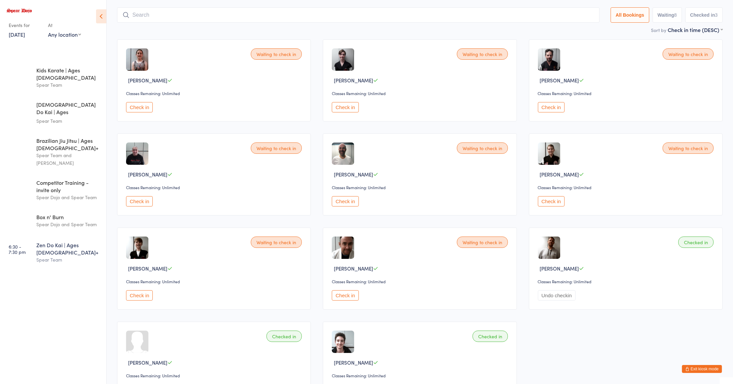
scroll to position [48, 0]
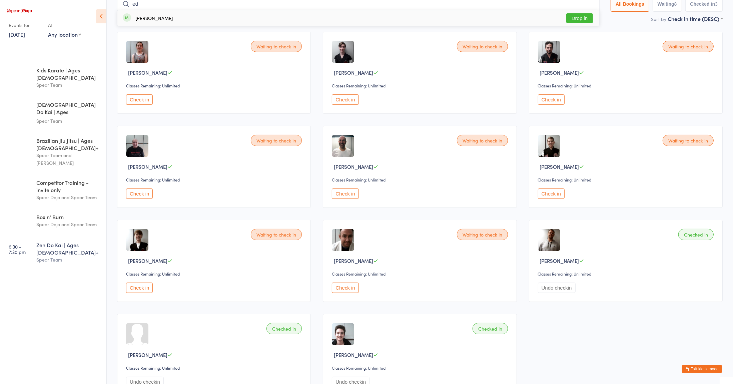
type input "ed"
click at [531, 15] on div "[PERSON_NAME] Drop in" at bounding box center [358, 17] width 482 height 15
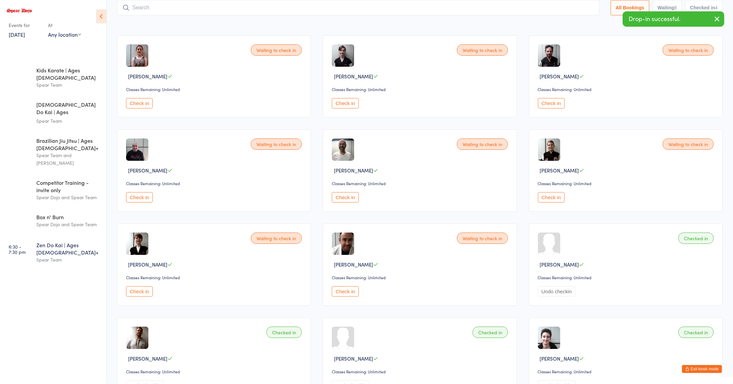
scroll to position [107, 0]
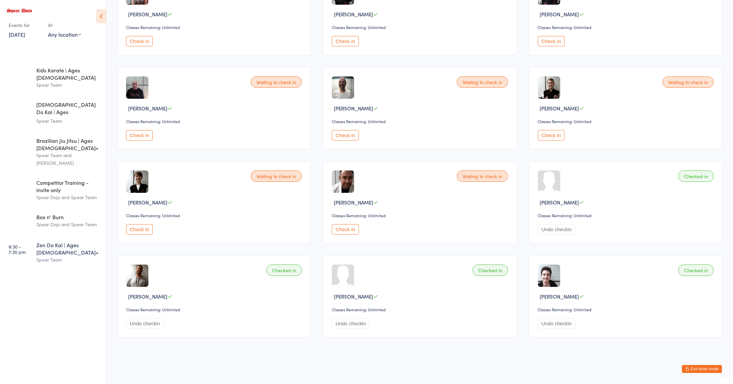
click at [564, 229] on button "Undo checkin" at bounding box center [557, 229] width 38 height 10
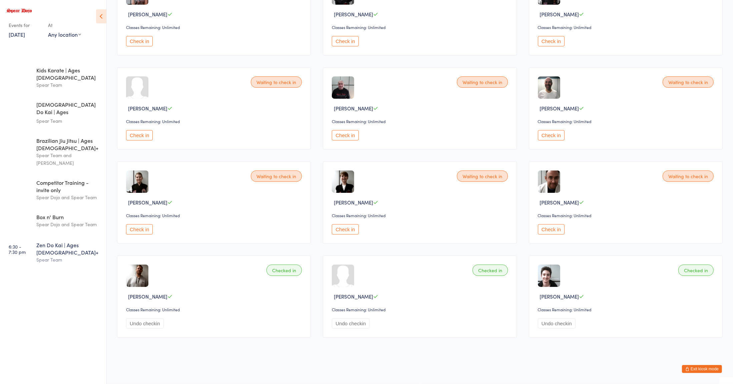
click at [65, 241] on div "Zen Do Kai | Ages [DEMOGRAPHIC_DATA]+" at bounding box center [68, 248] width 64 height 15
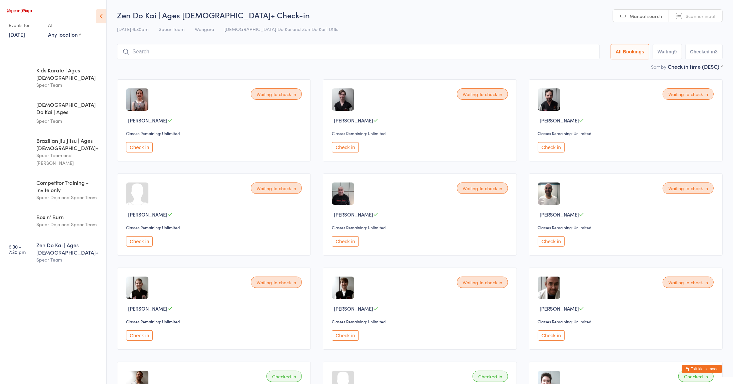
click at [61, 237] on div "Zen Do Kai | Ages [DEMOGRAPHIC_DATA]+ Spear Team" at bounding box center [71, 252] width 70 height 34
type input "[PERSON_NAME]"
click at [576, 65] on button "Drop in" at bounding box center [579, 66] width 27 height 10
click at [556, 241] on button "Check in" at bounding box center [551, 241] width 27 height 10
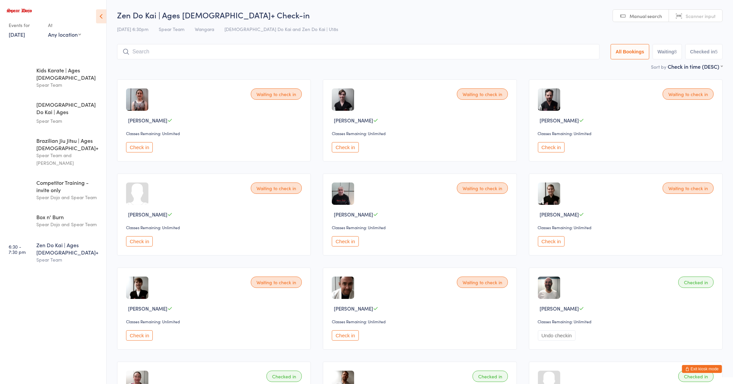
click at [205, 53] on input "search" at bounding box center [358, 51] width 483 height 15
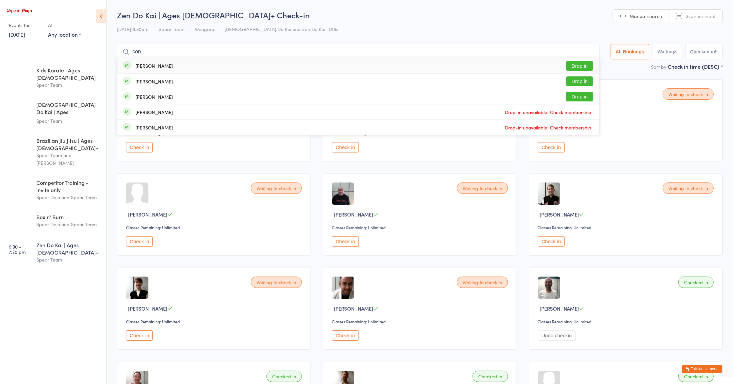
type input "con"
click at [579, 96] on button "Drop in" at bounding box center [579, 97] width 27 height 10
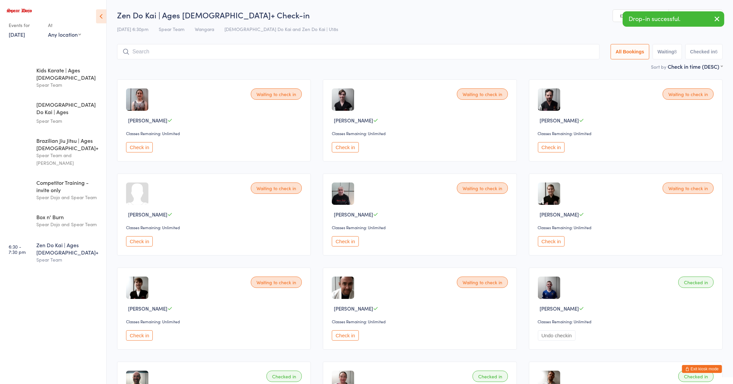
click at [511, 35] on div "Zen Do Kai | Ages [DEMOGRAPHIC_DATA]+ Check-in [DATE] 6:30pm Spear Team Wangara…" at bounding box center [420, 35] width 606 height 53
click at [350, 149] on button "Check in" at bounding box center [345, 147] width 27 height 10
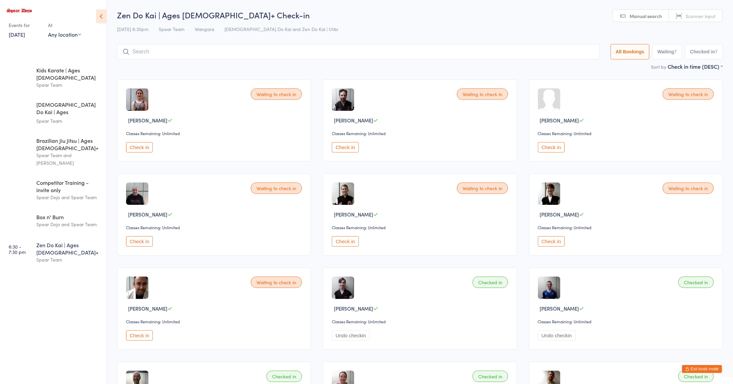
click at [346, 150] on button "Check in" at bounding box center [345, 147] width 27 height 10
